Goal: Navigation & Orientation: Find specific page/section

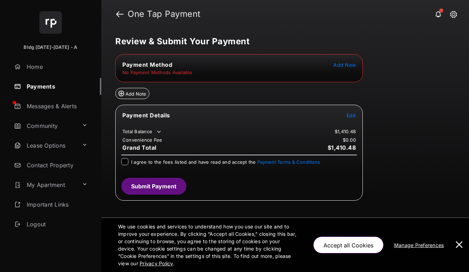
click at [114, 13] on header "One Tap Payment" at bounding box center [285, 14] width 368 height 28
click at [117, 13] on link at bounding box center [119, 14] width 7 height 17
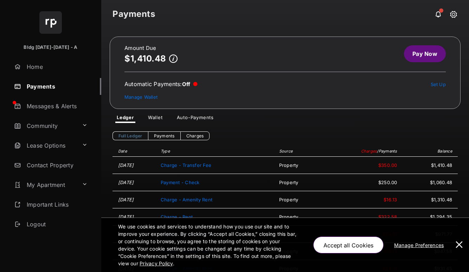
click at [43, 106] on link "Messages & Alerts" at bounding box center [56, 106] width 90 height 17
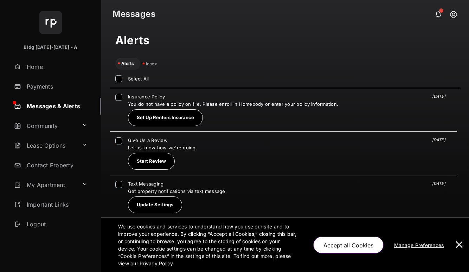
scroll to position [9, 0]
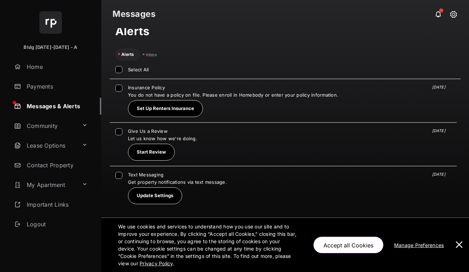
click at [37, 130] on link "Community" at bounding box center [45, 125] width 68 height 17
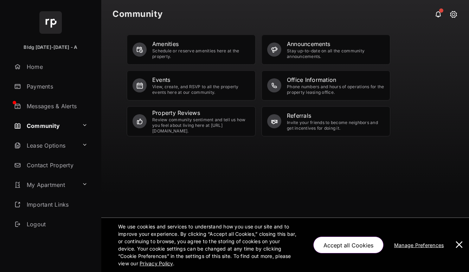
click at [158, 87] on div "View, create, and RSVP to all the property events here at our community." at bounding box center [200, 89] width 97 height 11
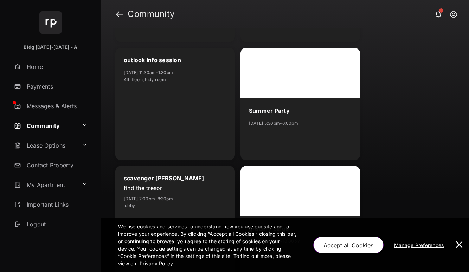
scroll to position [783, 0]
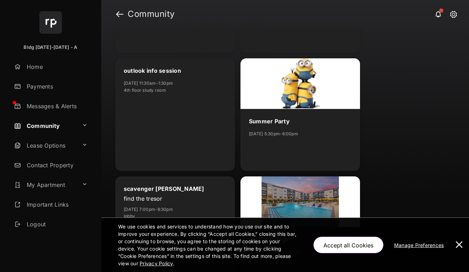
click at [49, 146] on link "Lease Options" at bounding box center [45, 145] width 68 height 17
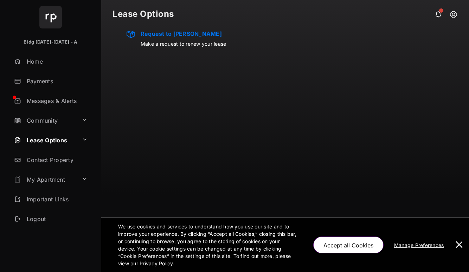
scroll to position [5, 0]
click at [48, 174] on link "My Apartment" at bounding box center [45, 180] width 68 height 17
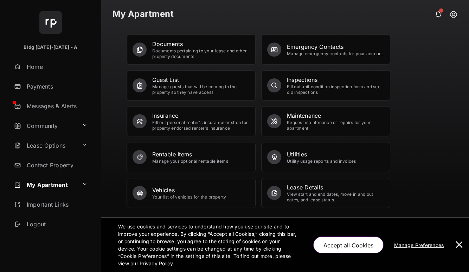
click at [37, 69] on link "Home" at bounding box center [56, 66] width 90 height 17
